Goal: Task Accomplishment & Management: Use online tool/utility

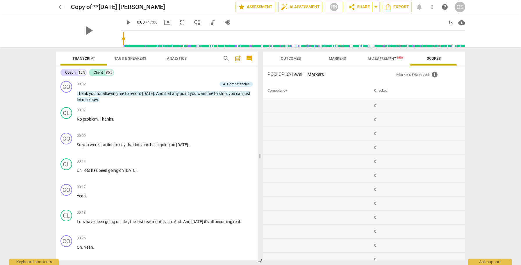
click at [517, 19] on div "play_arrow play_arrow 0:00 / 47:08 picture_in_picture fullscreen move_down audi…" at bounding box center [261, 30] width 512 height 33
click at [61, 7] on span "arrow_back" at bounding box center [61, 6] width 7 height 7
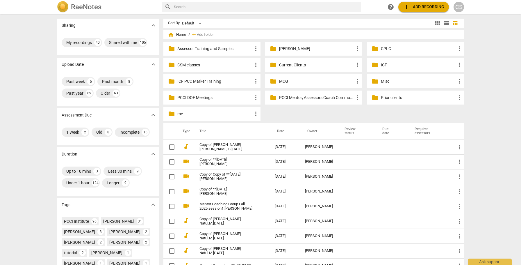
click at [286, 78] on div "folder MCG more_vert" at bounding box center [313, 81] width 97 height 14
click at [285, 81] on p "MCG" at bounding box center [316, 81] width 75 height 6
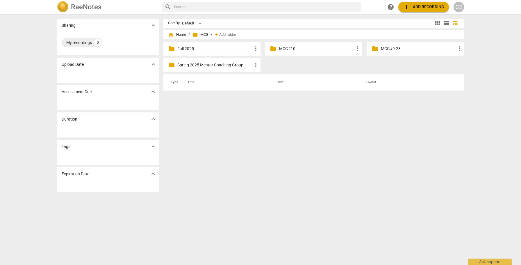
click at [210, 49] on p "Fall 2025" at bounding box center [215, 49] width 75 height 6
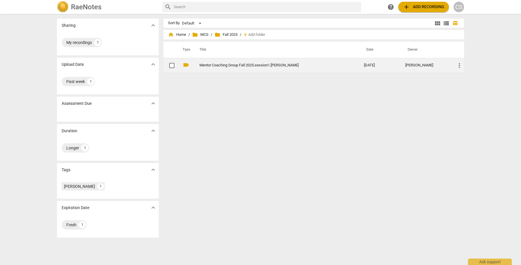
click at [215, 65] on link "Mentor Coaching Group Fall 2025.session1.[PERSON_NAME]" at bounding box center [272, 65] width 144 height 4
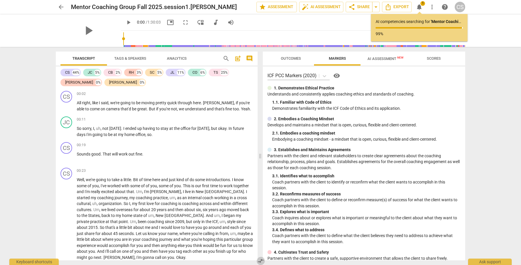
click at [261, 261] on span "compare_arrows" at bounding box center [261, 260] width 7 height 7
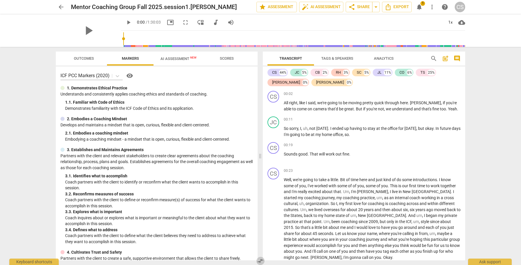
click at [261, 261] on span "compare_arrows" at bounding box center [260, 260] width 7 height 7
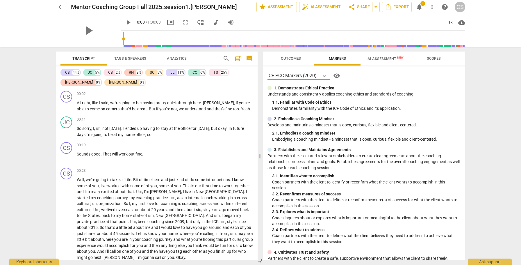
click at [326, 75] on icon at bounding box center [325, 76] width 6 height 6
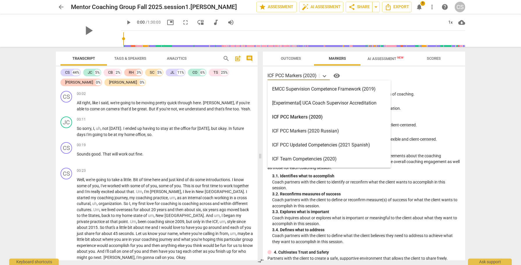
scroll to position [11, 0]
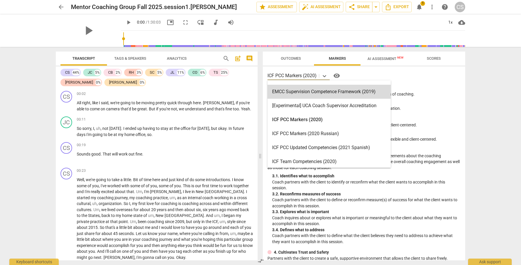
click at [419, 78] on div "EMCC Supervision Competence Framework (2019), 2 of 20. 20 results available. Us…" at bounding box center [364, 75] width 193 height 9
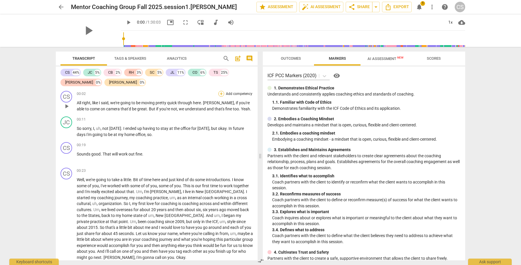
click at [219, 94] on div "+" at bounding box center [222, 94] width 6 height 6
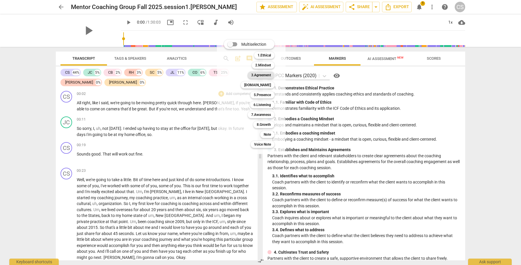
click at [264, 75] on b "3.Agreement" at bounding box center [261, 75] width 20 height 7
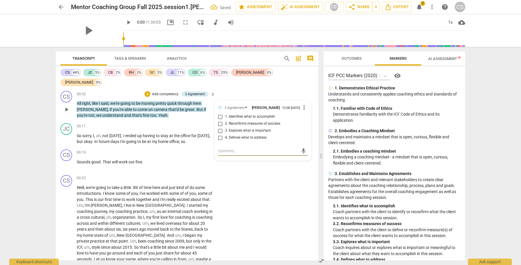
click at [220, 113] on input "1. Identifies what to accomplish" at bounding box center [220, 116] width 9 height 7
checkbox input "true"
click at [303, 104] on span "more_vert" at bounding box center [304, 107] width 7 height 7
click at [304, 109] on li "Delete" at bounding box center [309, 109] width 20 height 11
